Goal: Navigation & Orientation: Find specific page/section

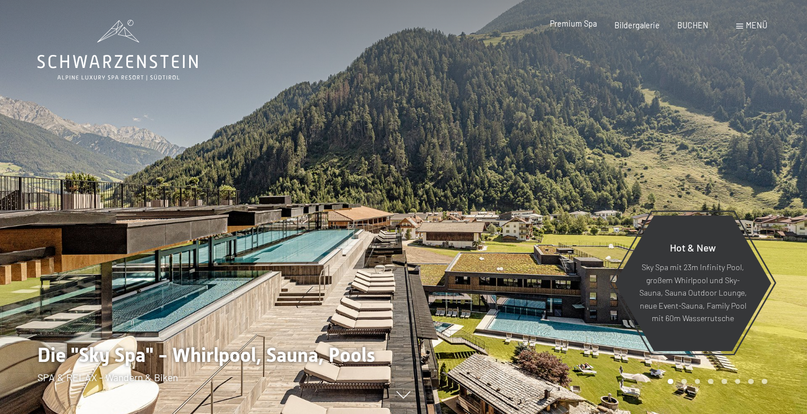
click at [576, 28] on span "Premium Spa" at bounding box center [573, 24] width 47 height 10
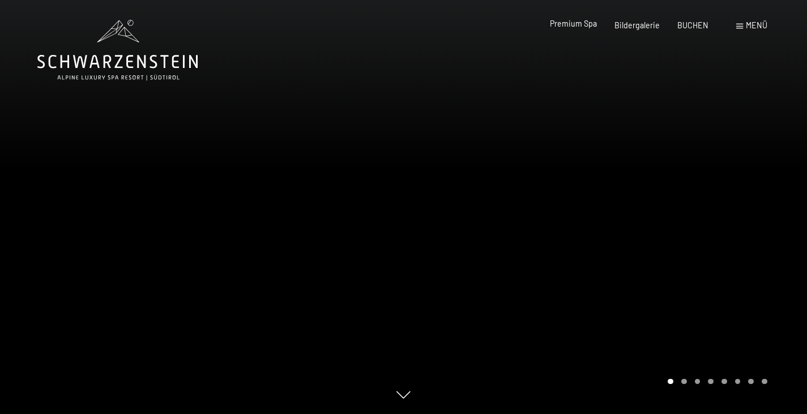
click at [583, 27] on span "Premium Spa" at bounding box center [573, 24] width 47 height 10
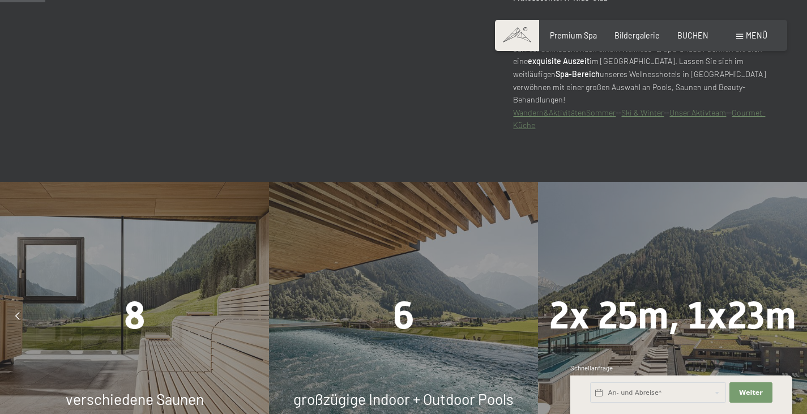
scroll to position [170, 0]
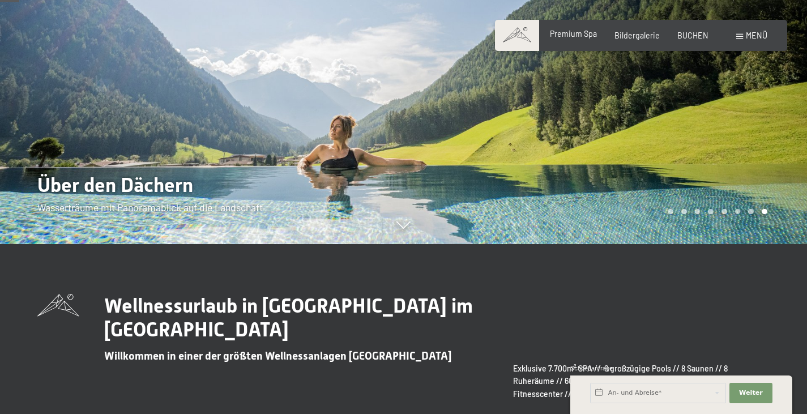
click at [576, 37] on span "Premium Spa" at bounding box center [573, 34] width 47 height 10
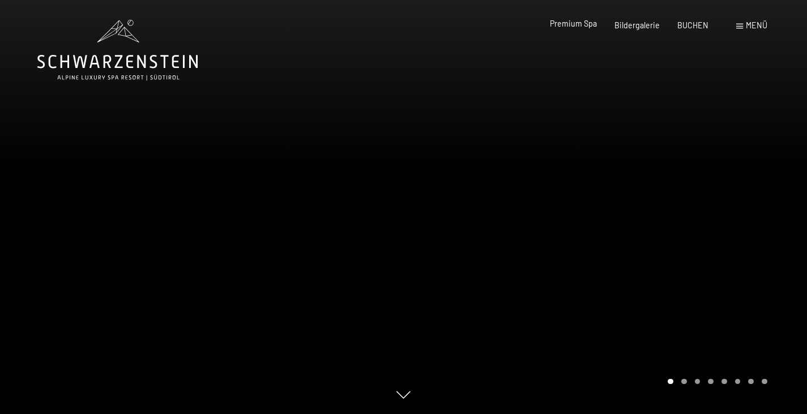
click at [587, 25] on span "Premium Spa" at bounding box center [573, 24] width 47 height 10
